Goal: Task Accomplishment & Management: Manage account settings

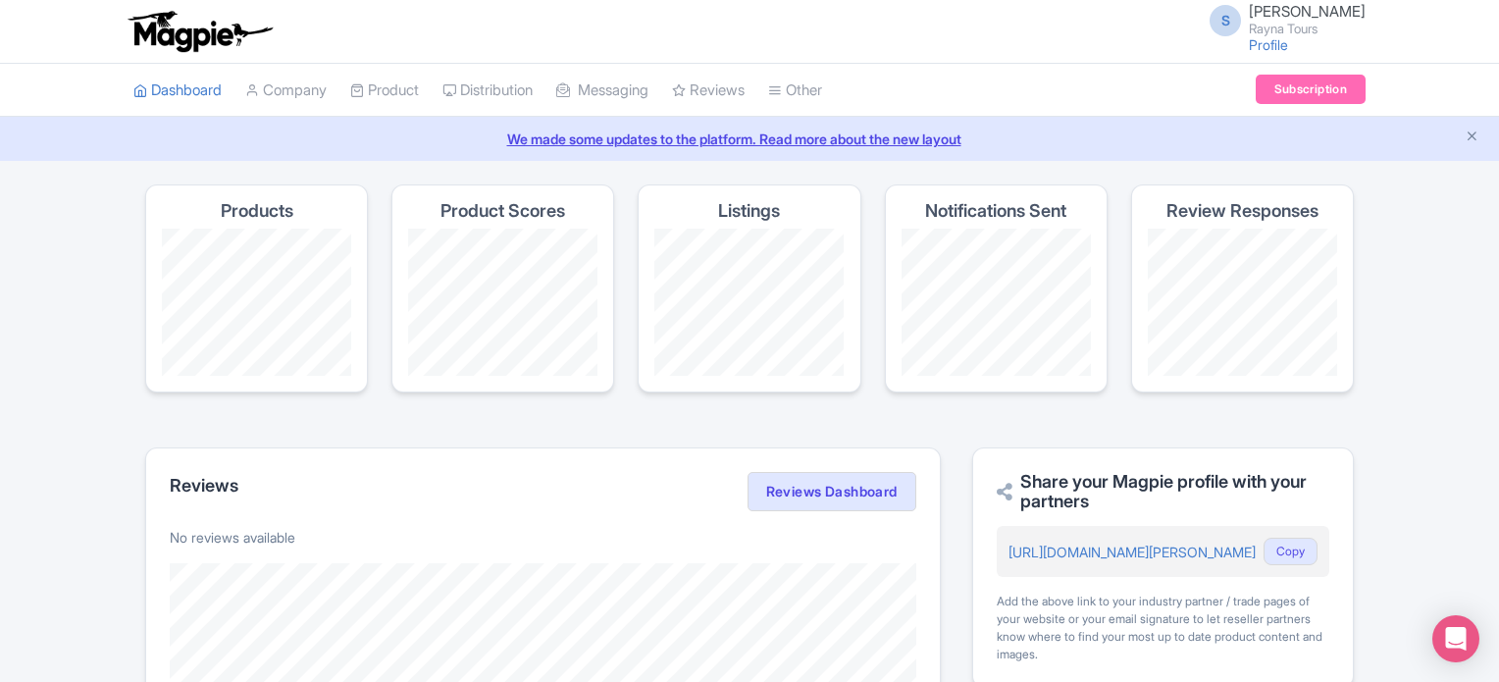
click at [1306, 31] on small "Rayna Tours" at bounding box center [1307, 29] width 117 height 13
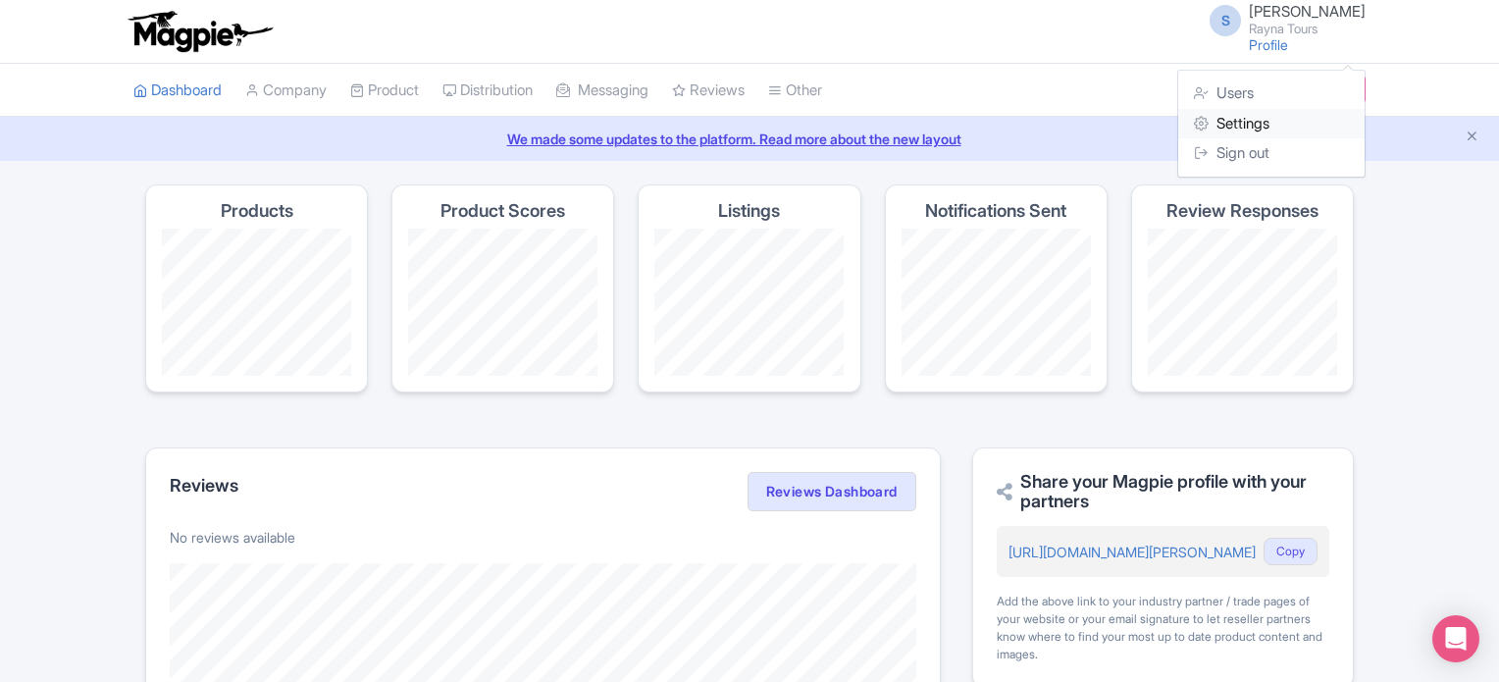
click at [1267, 123] on link "Settings" at bounding box center [1271, 124] width 186 height 30
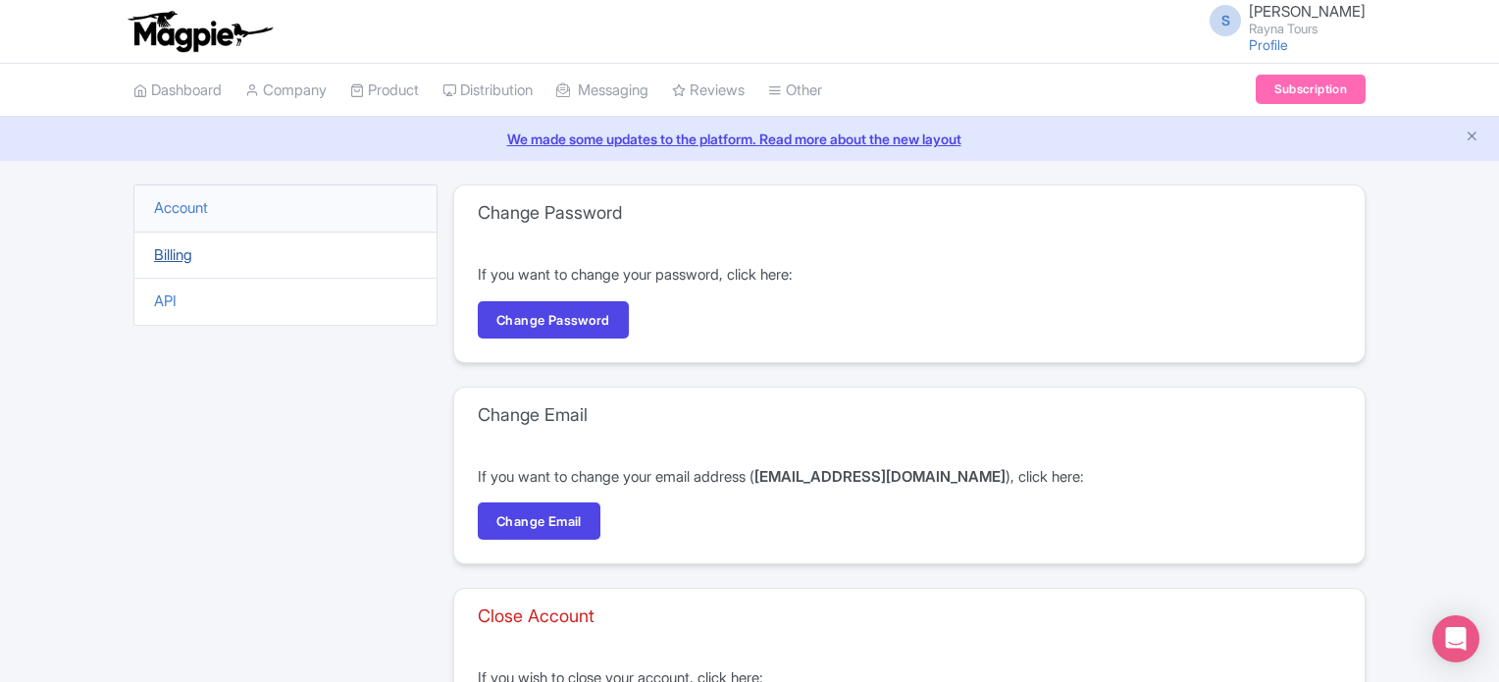
click at [181, 254] on link "Billing" at bounding box center [173, 254] width 38 height 19
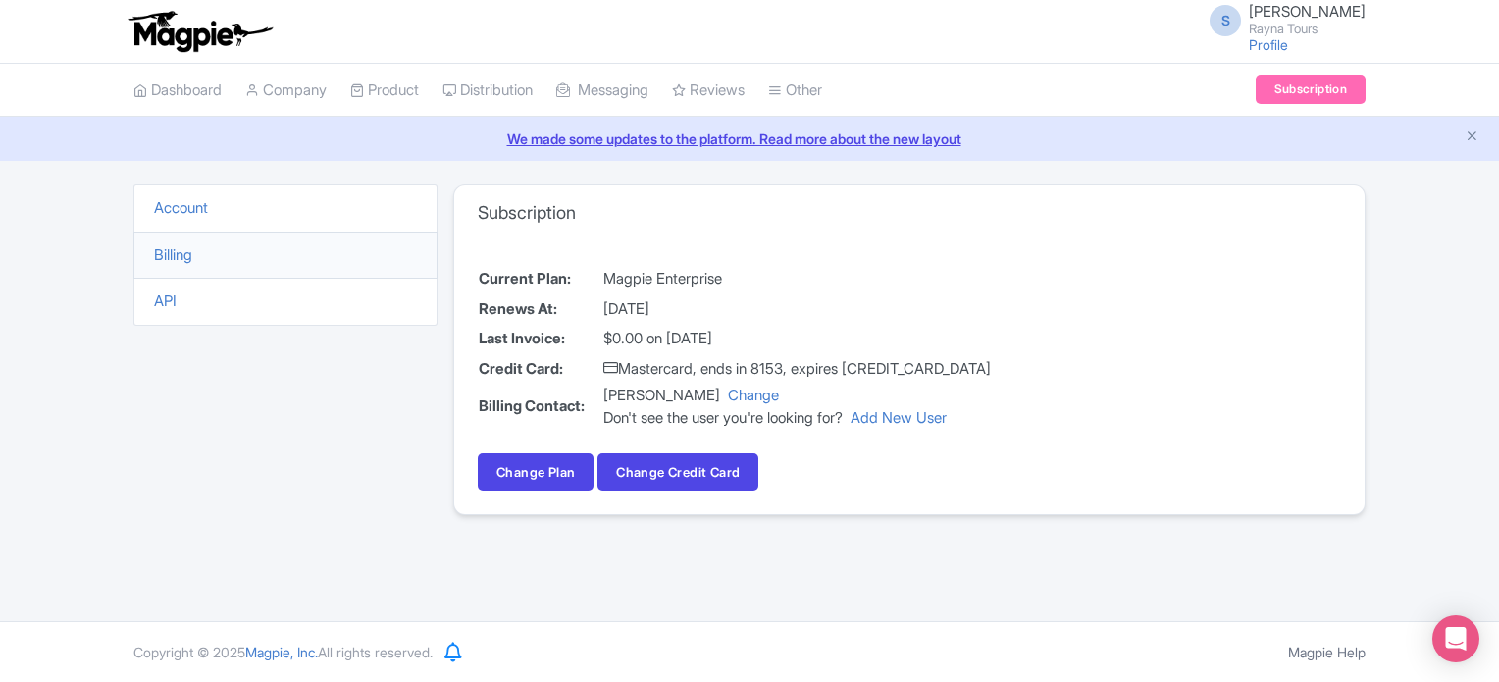
click at [790, 372] on td "Mastercard, ends in 8153, expires 08/27" at bounding box center [796, 369] width 389 height 30
click at [689, 337] on td "$0.00 on July 21, 2025" at bounding box center [796, 339] width 389 height 30
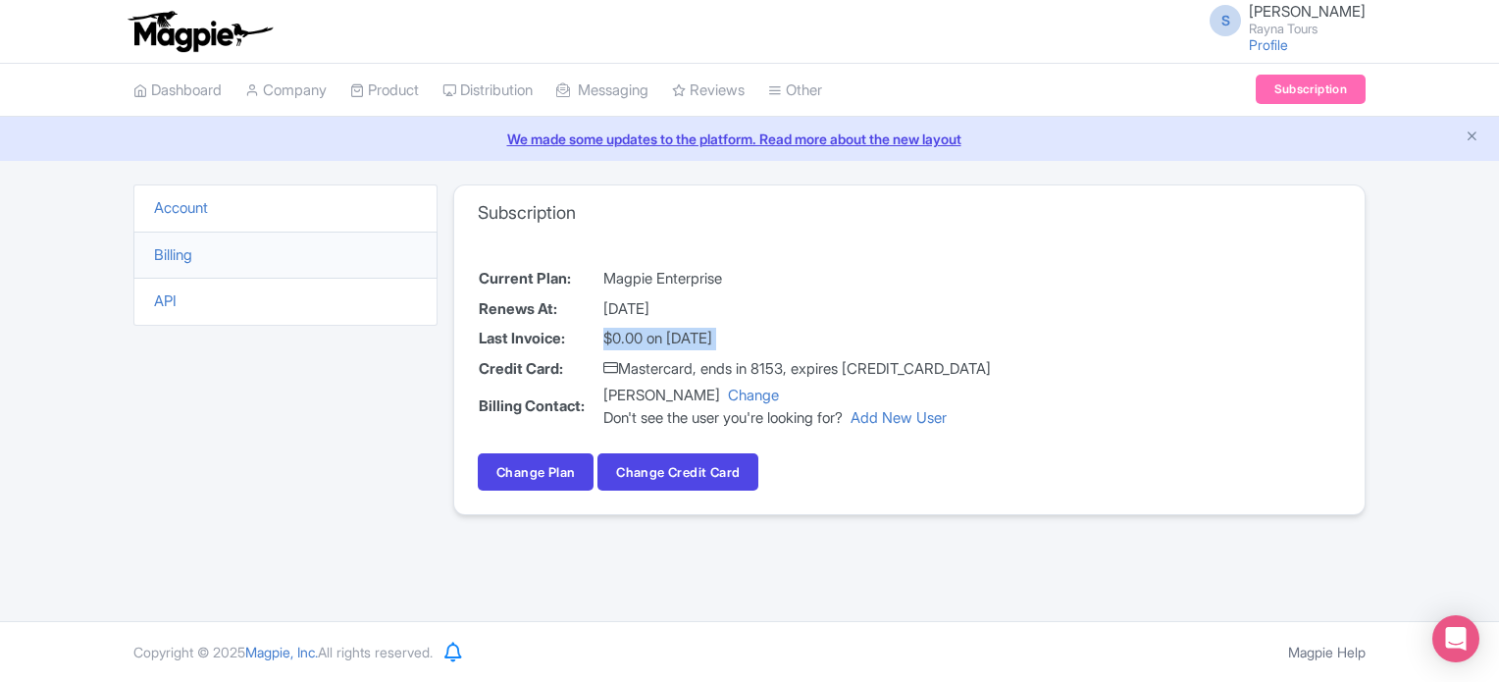
click at [689, 337] on td "$0.00 on July 21, 2025" at bounding box center [796, 339] width 389 height 30
click at [1050, 336] on div "Current Plan: Magpie Enterprise Renews At: August 21, 2025 Last Invoice: $0.00 …" at bounding box center [909, 377] width 910 height 274
click at [673, 302] on td "August 21, 2025" at bounding box center [796, 309] width 389 height 30
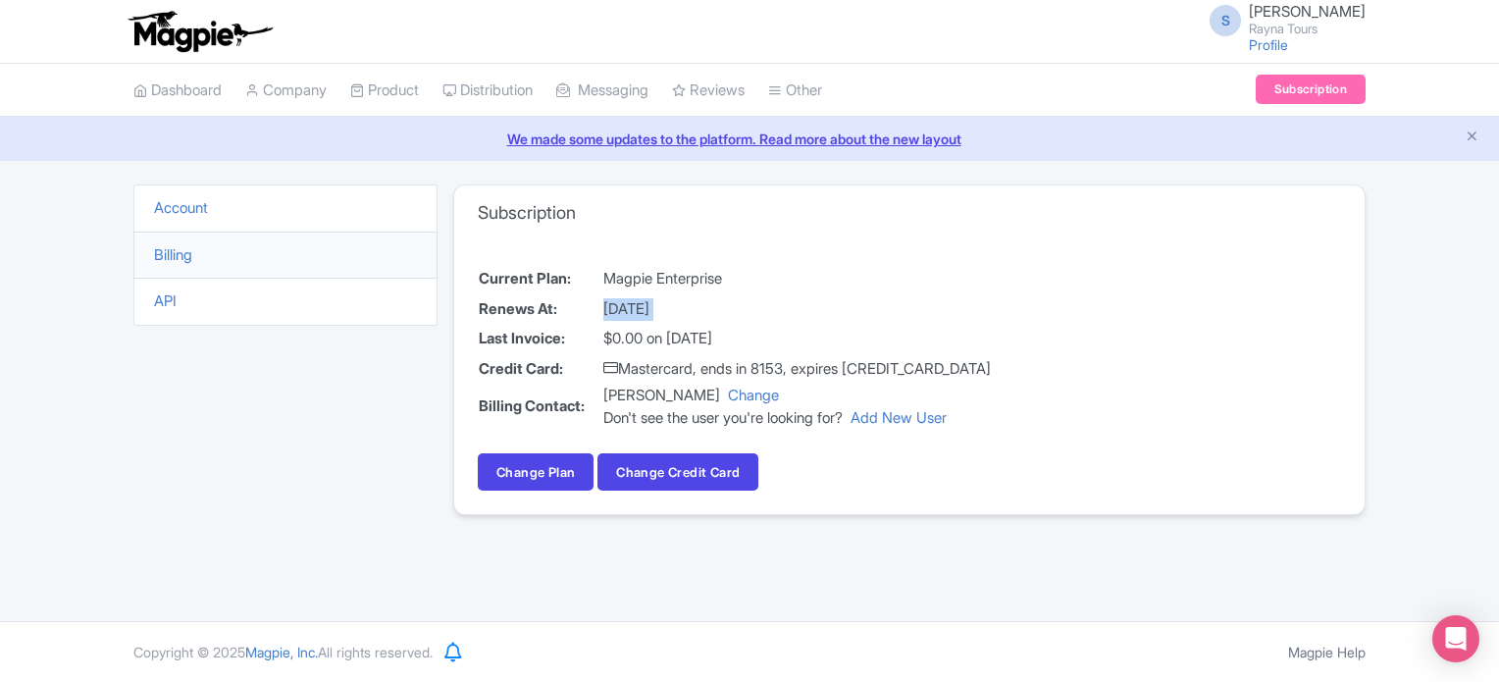
click at [966, 309] on td "August 21, 2025" at bounding box center [796, 309] width 389 height 30
click at [805, 410] on div "Don't see the user you're looking for? Add New User" at bounding box center [796, 418] width 387 height 23
click at [796, 434] on div "Current Plan: Magpie Enterprise Renews At: August 21, 2025 Last Invoice: $0.00 …" at bounding box center [909, 377] width 910 height 274
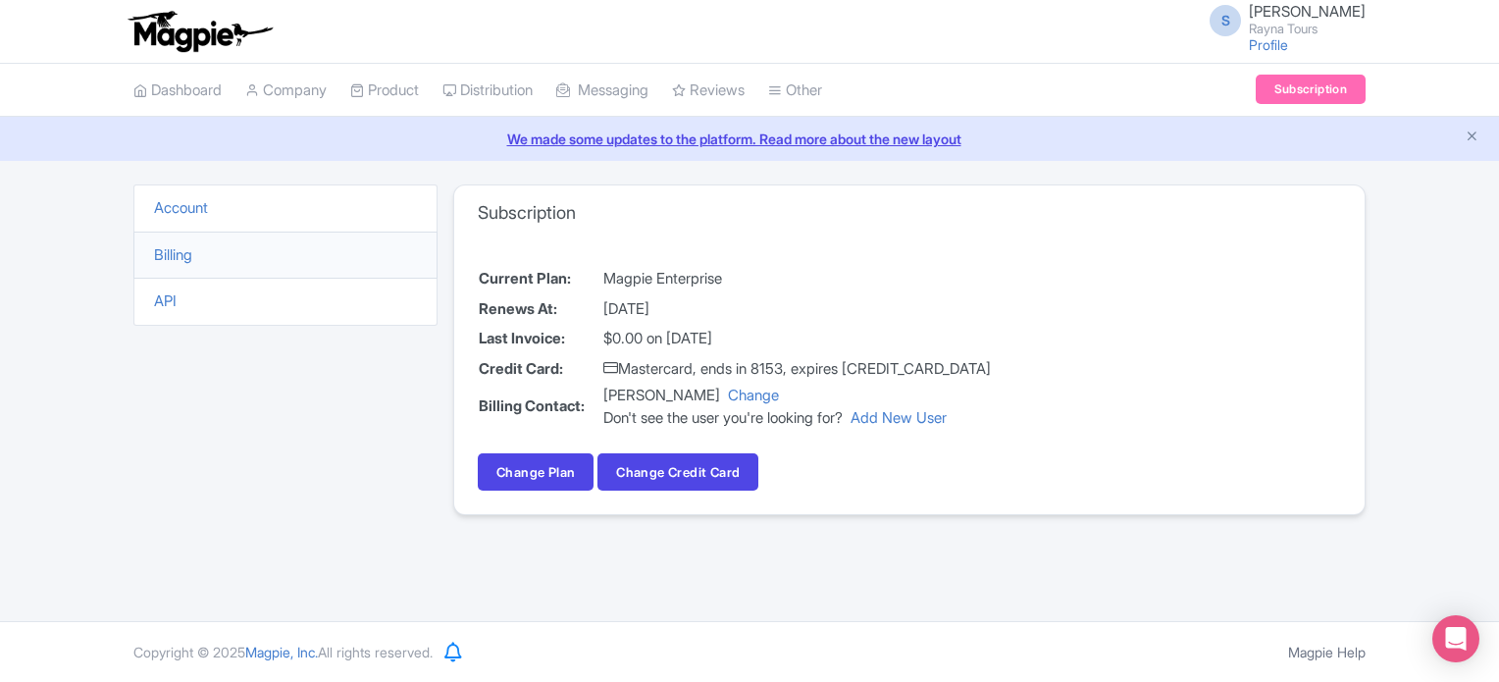
click at [173, 34] on img at bounding box center [200, 31] width 152 height 43
